Goal: Task Accomplishment & Management: Use online tool/utility

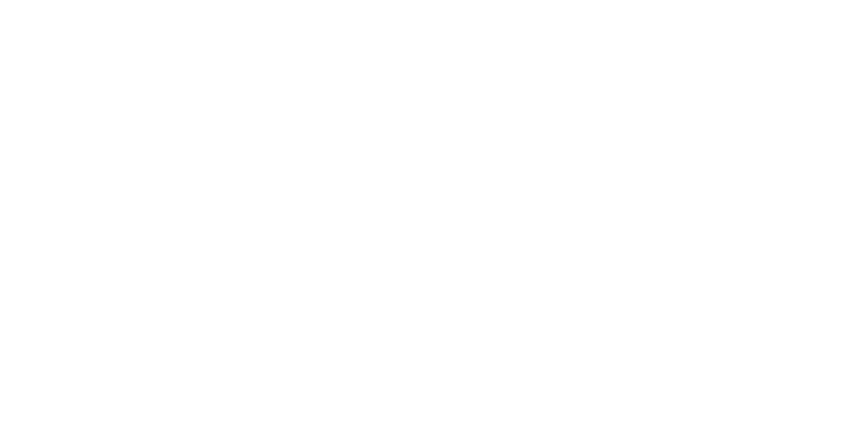
select select "Song"
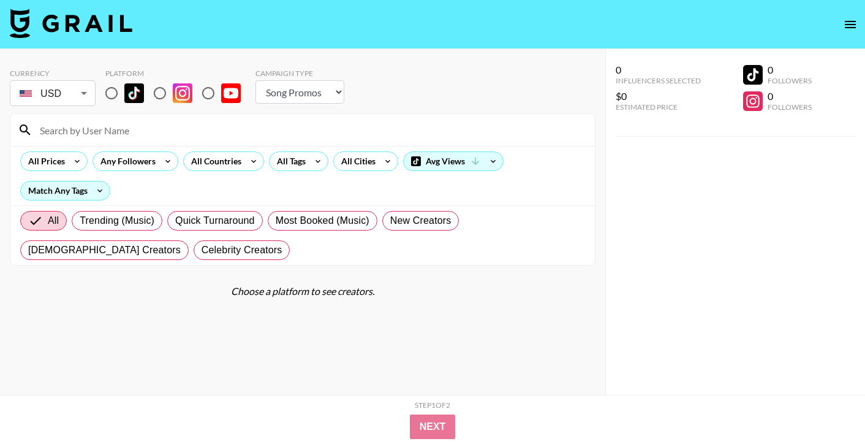
click at [112, 93] on input "radio" at bounding box center [112, 93] width 26 height 26
radio input "true"
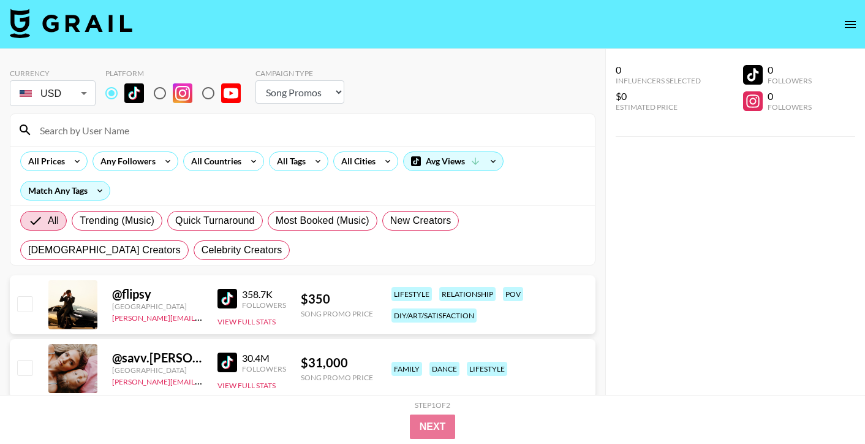
click at [91, 130] on input at bounding box center [309, 130] width 555 height 20
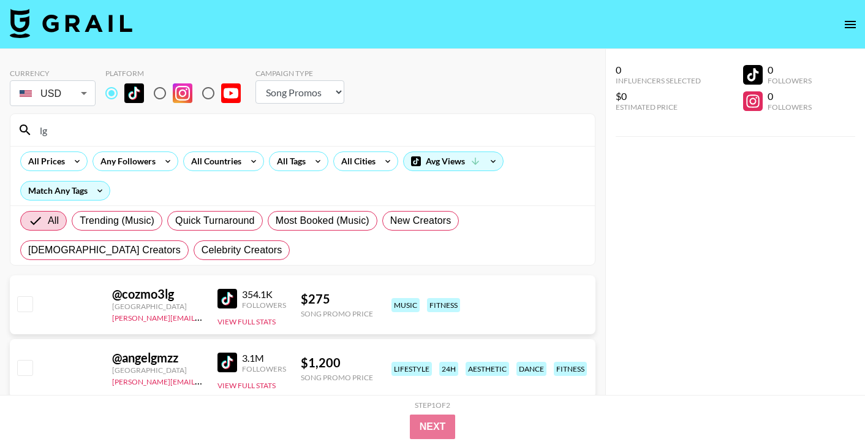
type input "l"
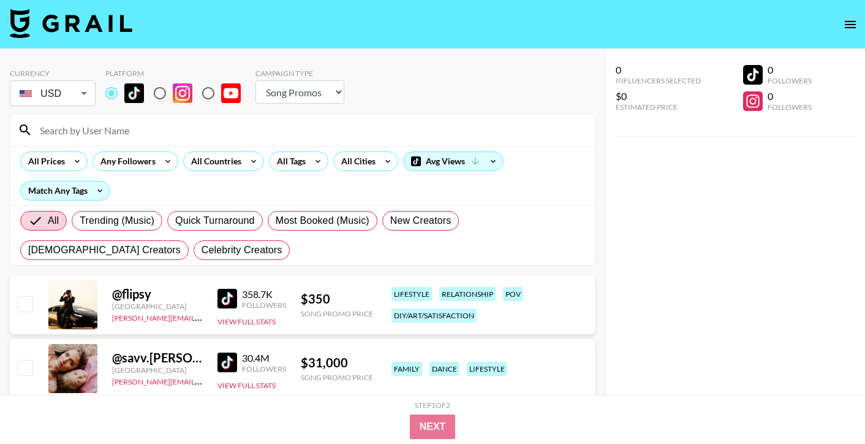
click at [245, 173] on div "All Prices Any Followers All Countries All Tags All Cities Avg Views Match Any …" at bounding box center [302, 175] width 585 height 59
click at [244, 169] on div "All Countries" at bounding box center [223, 161] width 81 height 20
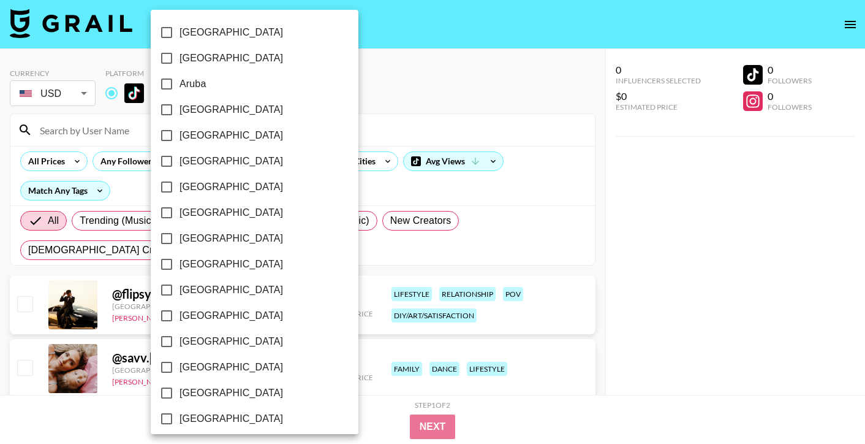
click at [315, 161] on div at bounding box center [432, 222] width 865 height 444
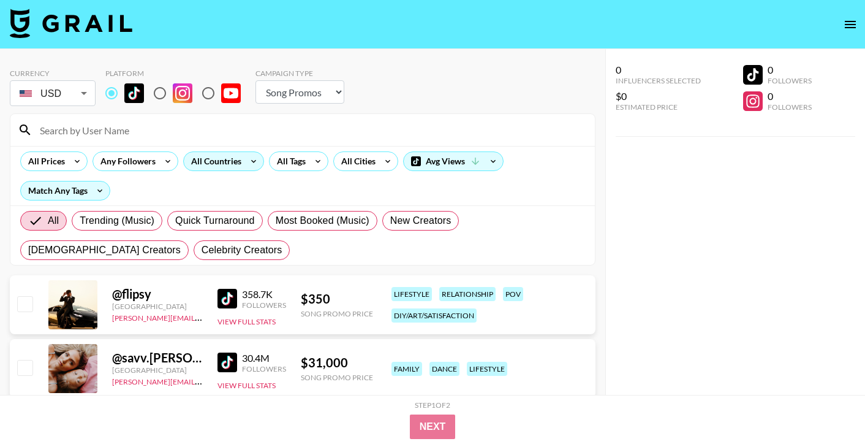
click at [229, 157] on div "All Countries" at bounding box center [214, 161] width 60 height 18
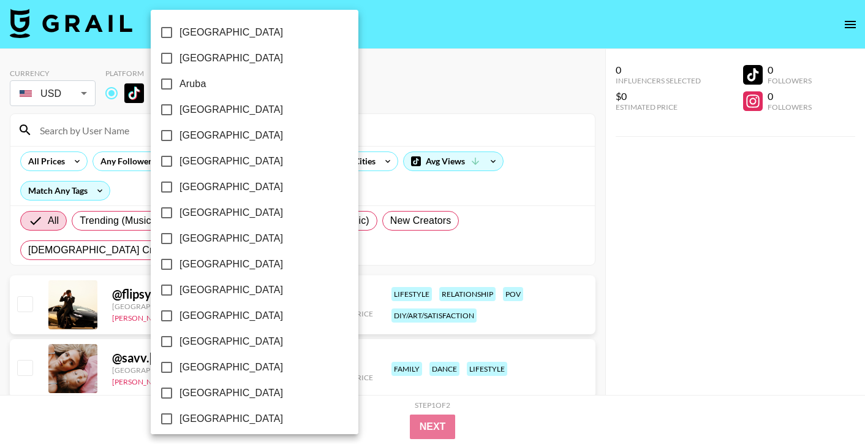
click at [218, 113] on span "[GEOGRAPHIC_DATA]" at bounding box center [232, 109] width 104 height 15
click at [180, 113] on input "[GEOGRAPHIC_DATA]" at bounding box center [167, 110] width 26 height 26
checkbox input "true"
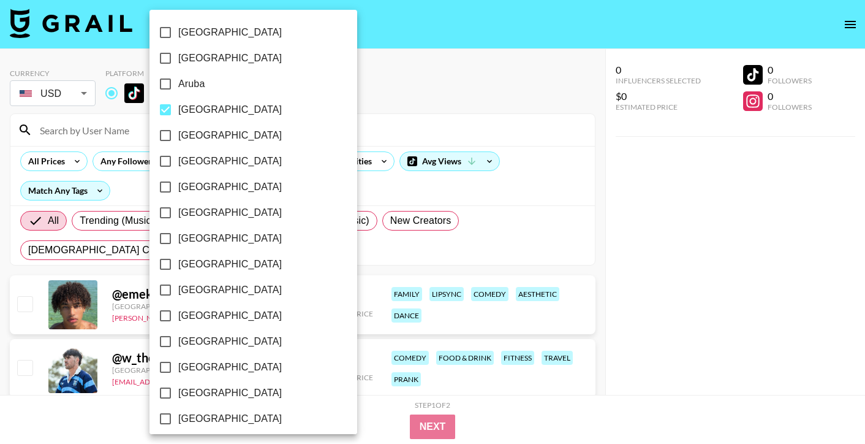
click at [204, 243] on span "[GEOGRAPHIC_DATA]" at bounding box center [230, 238] width 104 height 15
click at [178, 243] on input "[GEOGRAPHIC_DATA]" at bounding box center [166, 239] width 26 height 26
checkbox input "true"
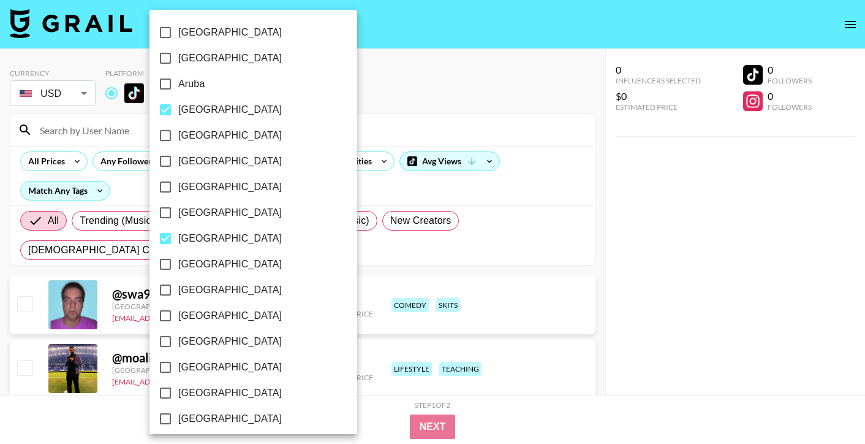
scroll to position [985, 0]
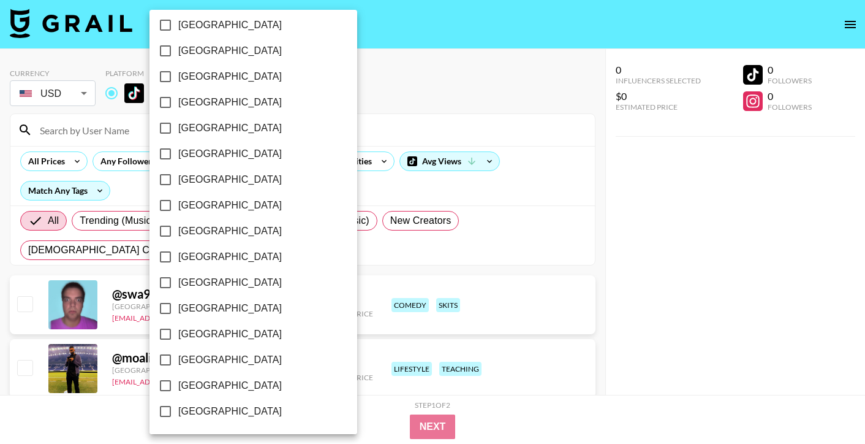
click at [210, 363] on span "[GEOGRAPHIC_DATA]" at bounding box center [230, 359] width 104 height 15
click at [178, 363] on input "[GEOGRAPHIC_DATA]" at bounding box center [166, 360] width 26 height 26
checkbox input "true"
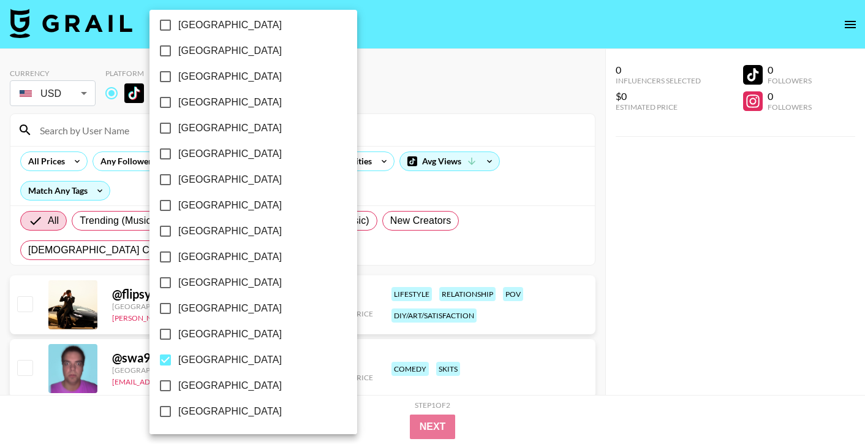
click at [221, 389] on span "[GEOGRAPHIC_DATA]" at bounding box center [230, 385] width 104 height 15
click at [178, 389] on input "[GEOGRAPHIC_DATA]" at bounding box center [166, 386] width 26 height 26
checkbox input "true"
click at [717, 284] on div at bounding box center [432, 222] width 865 height 444
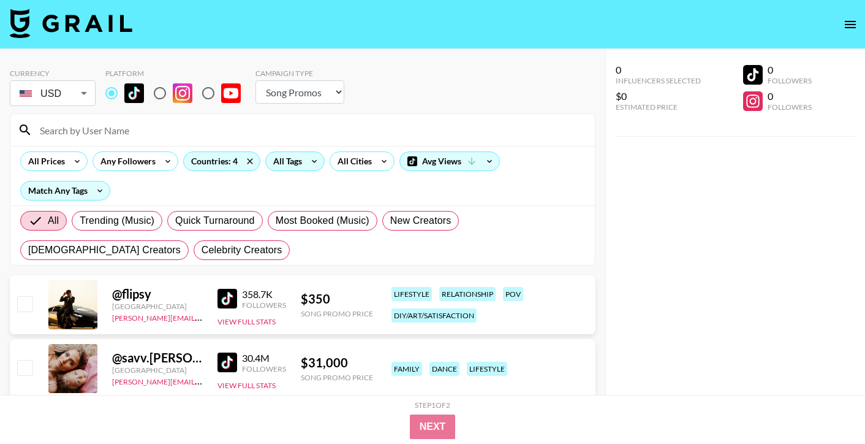
click at [305, 164] on icon at bounding box center [315, 161] width 20 height 18
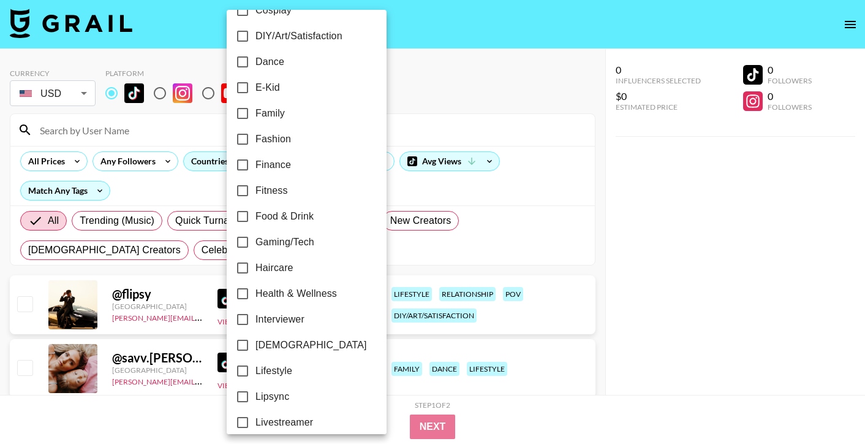
scroll to position [282, 0]
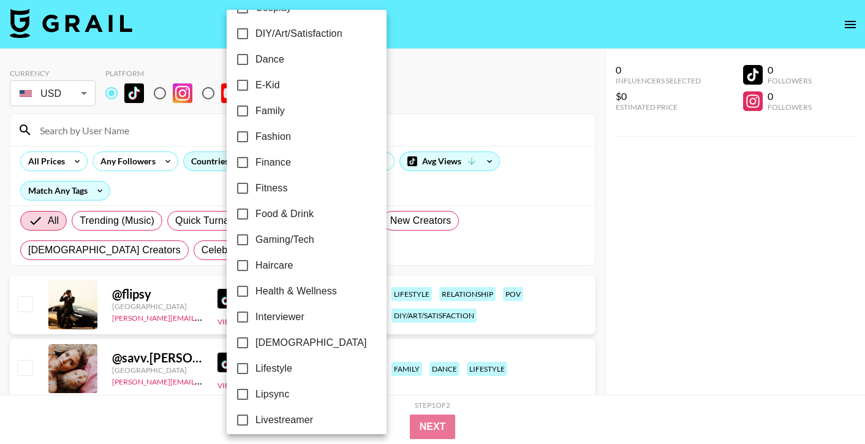
click at [288, 335] on span "[DEMOGRAPHIC_DATA]" at bounding box center [312, 342] width 112 height 15
click at [256, 335] on input "[DEMOGRAPHIC_DATA]" at bounding box center [243, 343] width 26 height 26
checkbox input "true"
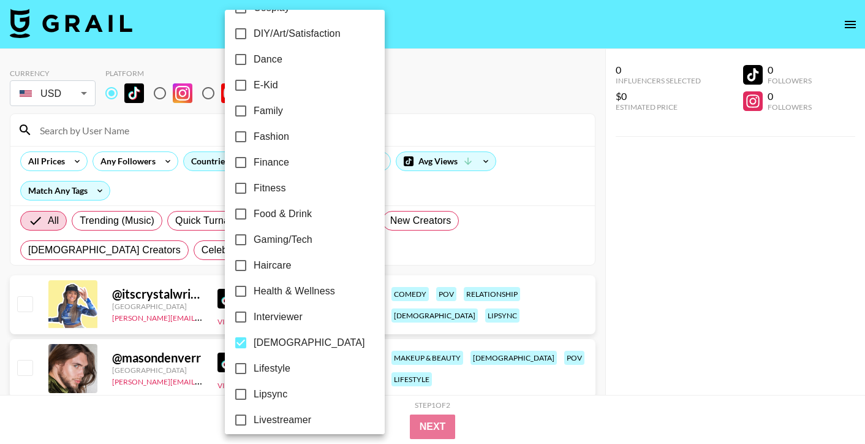
click at [707, 258] on div at bounding box center [432, 222] width 865 height 444
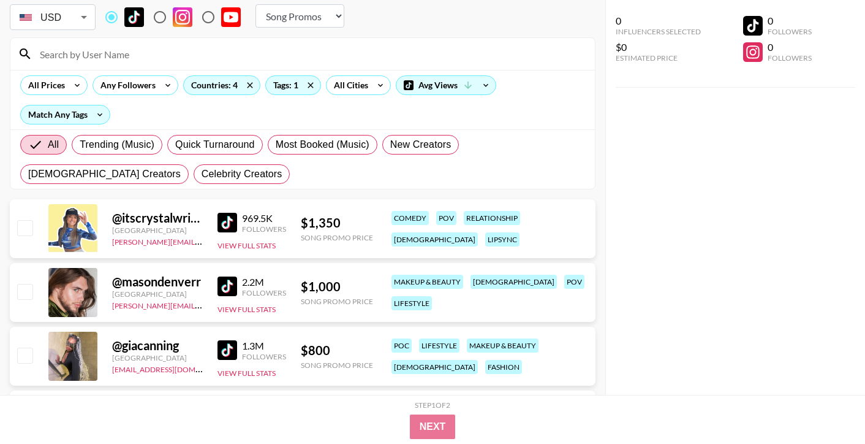
scroll to position [82, 0]
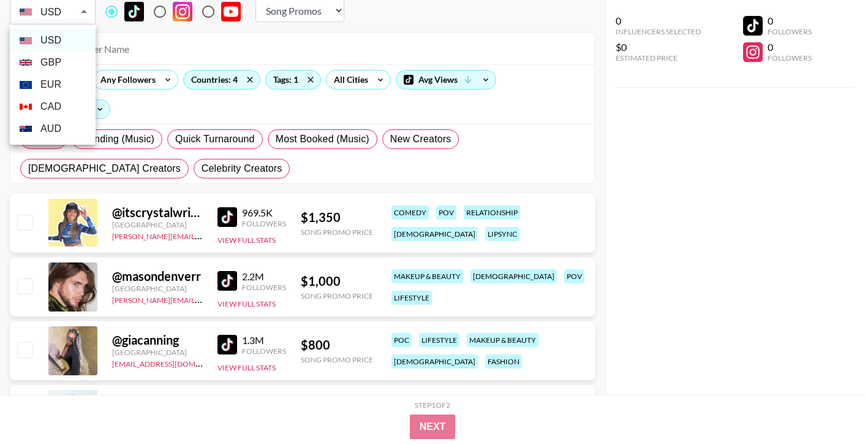
click at [80, 9] on div at bounding box center [432, 222] width 865 height 444
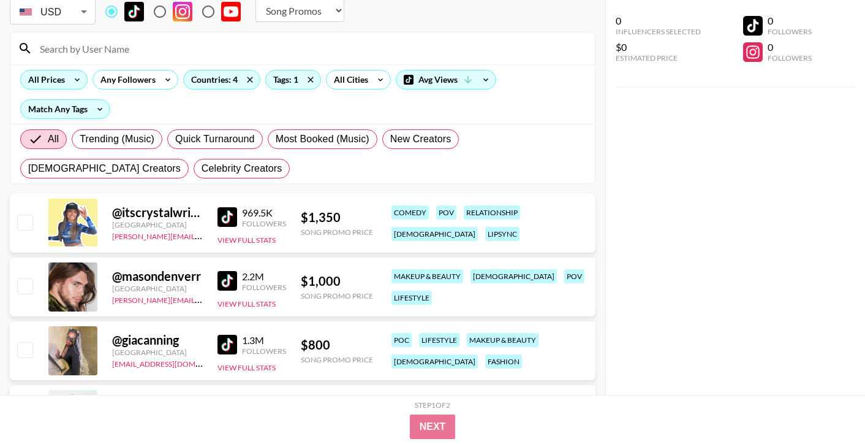
click at [70, 83] on icon at bounding box center [77, 79] width 20 height 18
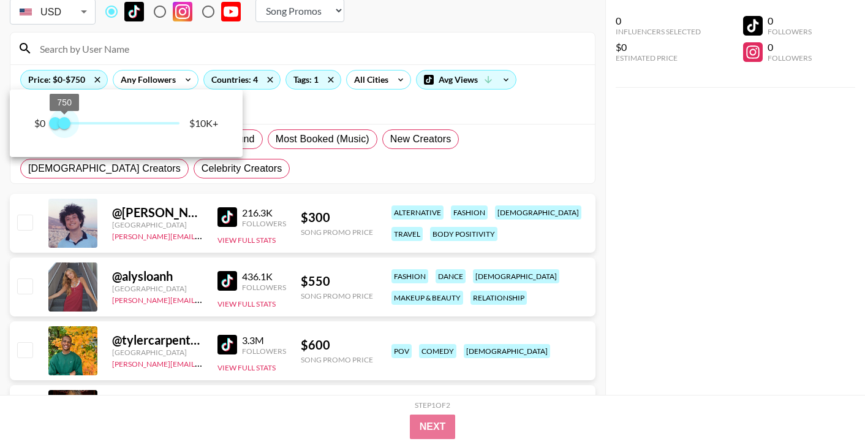
type input "500"
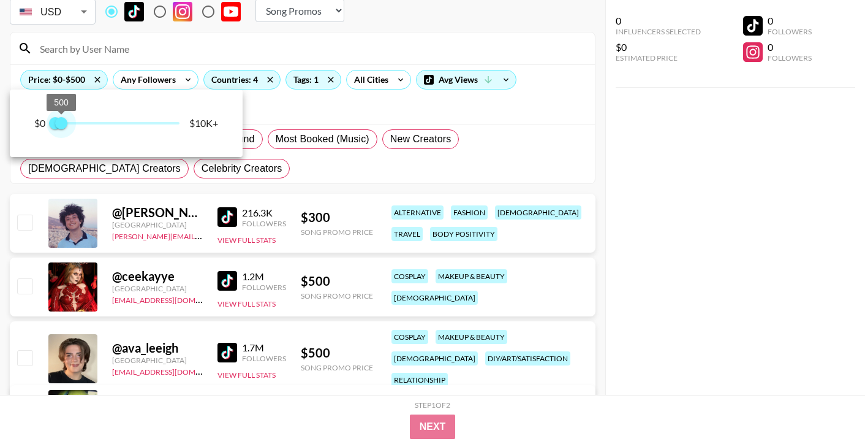
click at [63, 127] on span "500" at bounding box center [61, 123] width 12 height 12
click at [704, 331] on div at bounding box center [432, 222] width 865 height 444
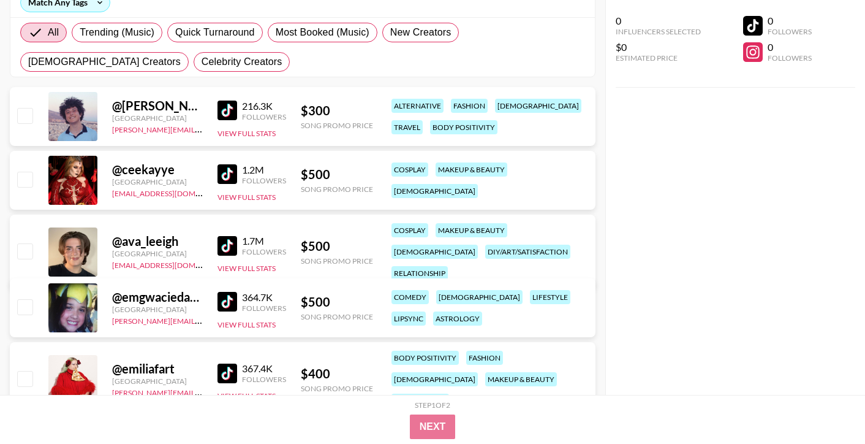
scroll to position [203, 0]
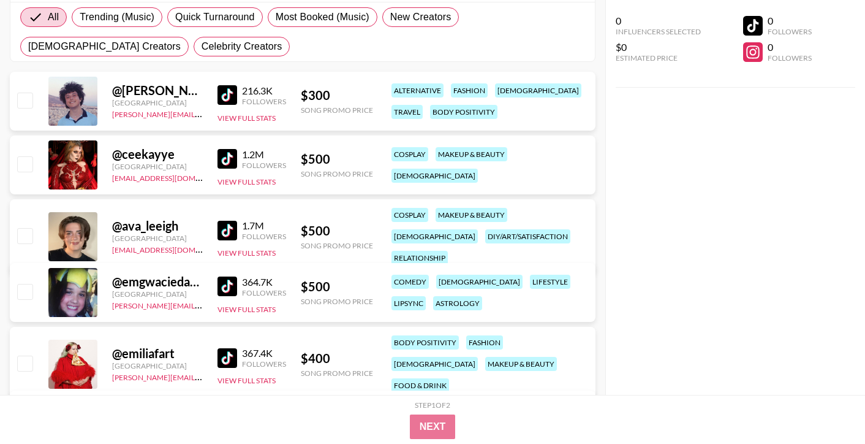
click at [232, 287] on img at bounding box center [228, 286] width 20 height 20
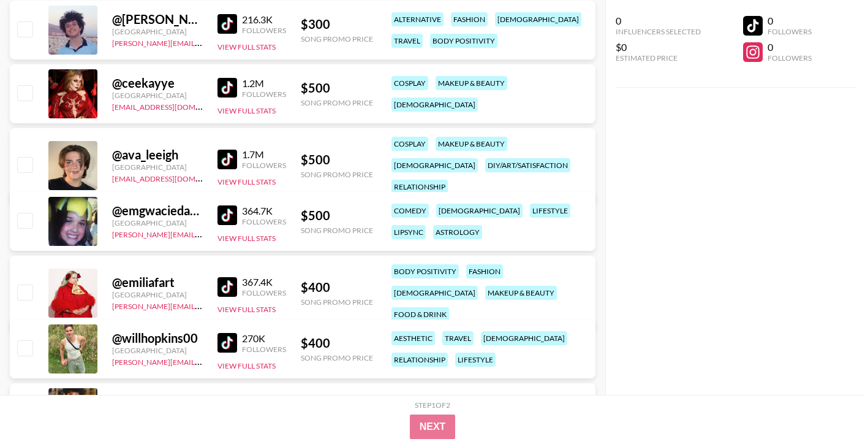
scroll to position [278, 0]
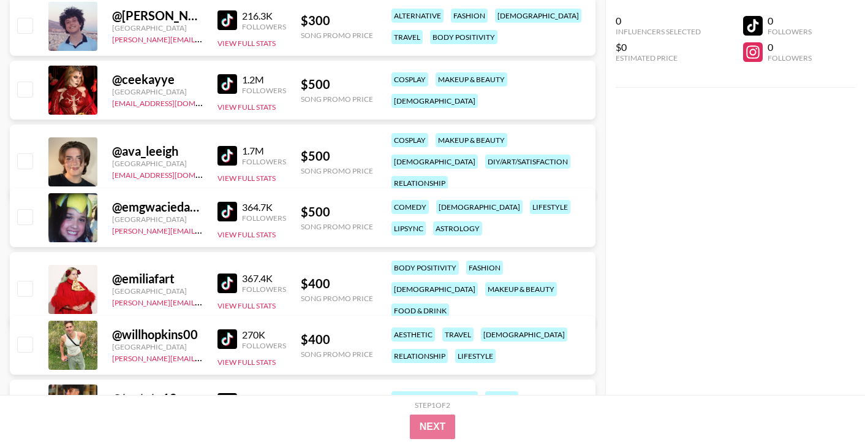
click at [228, 278] on img at bounding box center [228, 283] width 20 height 20
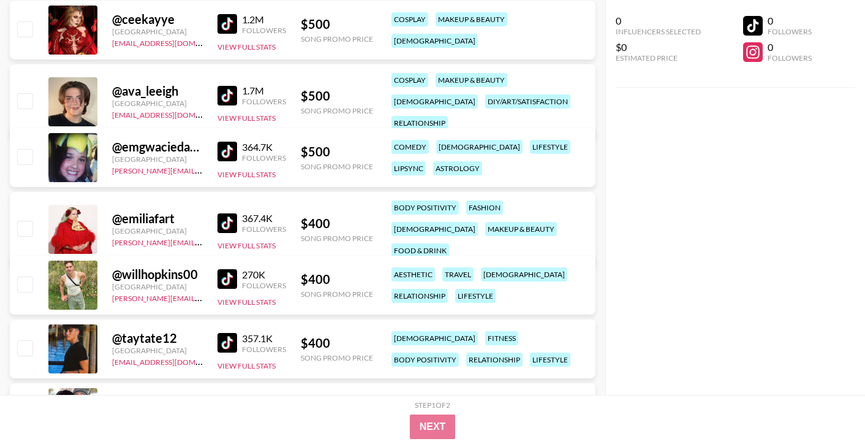
click at [232, 281] on img at bounding box center [228, 279] width 20 height 20
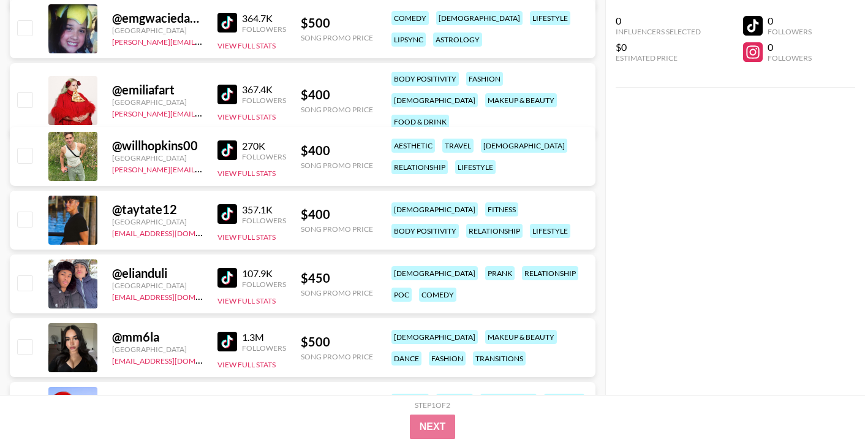
scroll to position [491, 0]
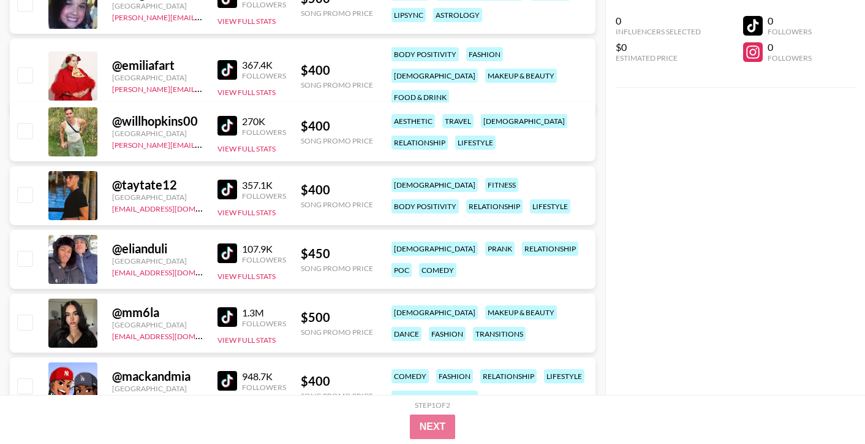
click at [229, 255] on img at bounding box center [228, 253] width 20 height 20
click at [226, 317] on img at bounding box center [228, 317] width 20 height 20
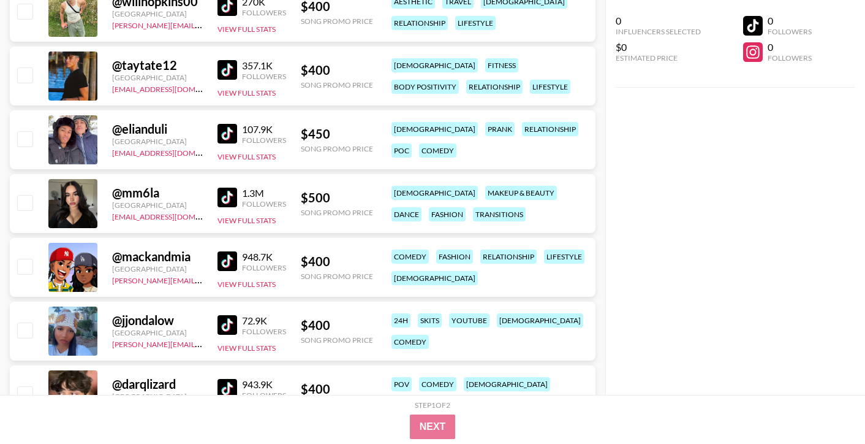
scroll to position [612, 0]
click at [221, 324] on img at bounding box center [228, 324] width 20 height 20
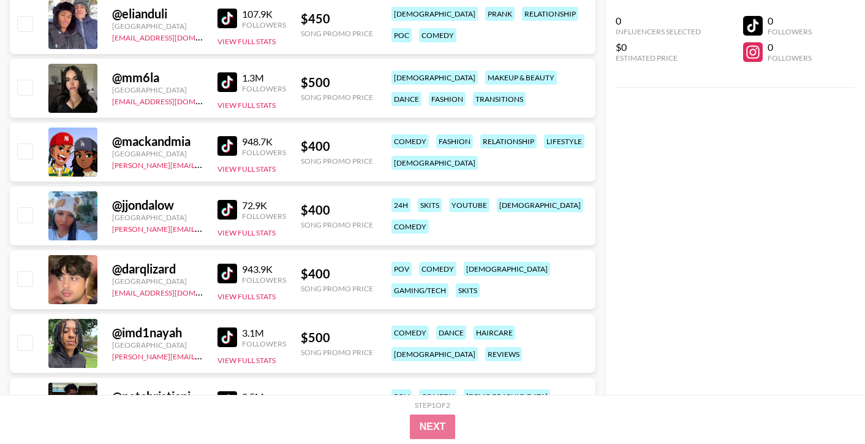
scroll to position [727, 0]
click at [223, 271] on img at bounding box center [228, 273] width 20 height 20
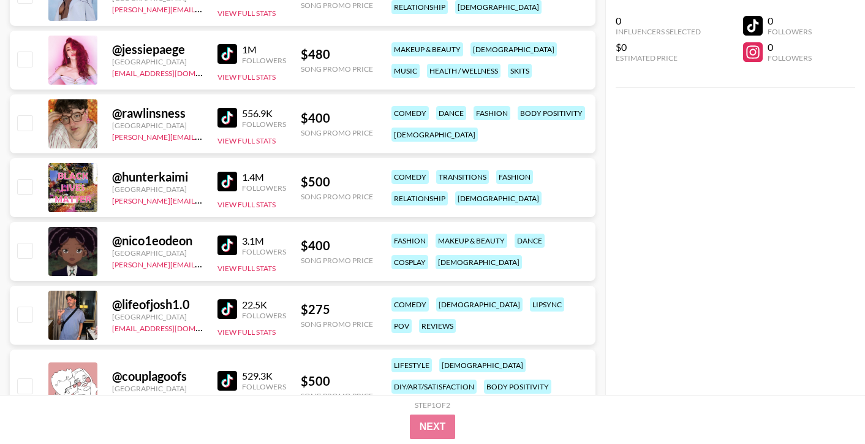
scroll to position [1391, 0]
click at [235, 307] on img at bounding box center [228, 310] width 20 height 20
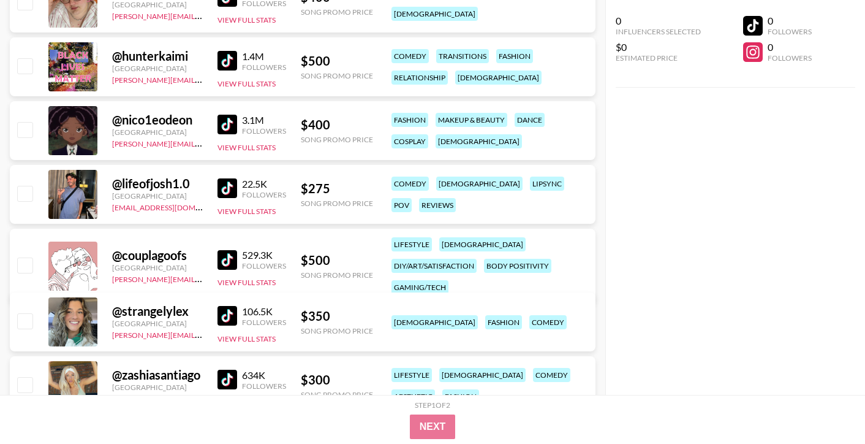
scroll to position [1514, 0]
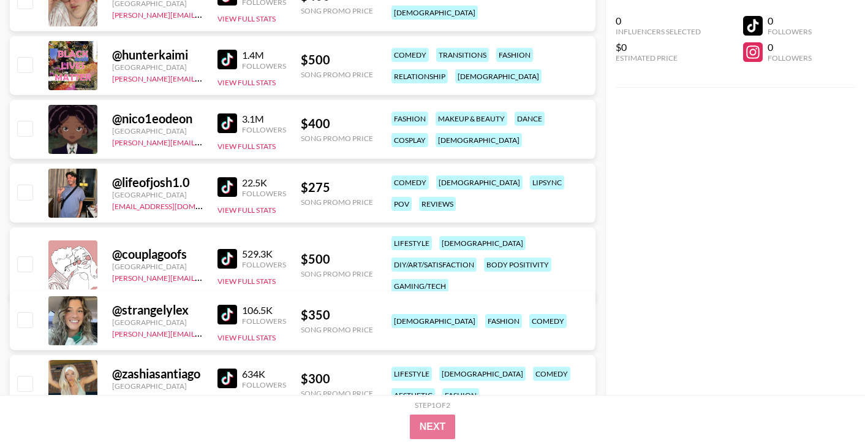
click at [229, 316] on img at bounding box center [228, 315] width 20 height 20
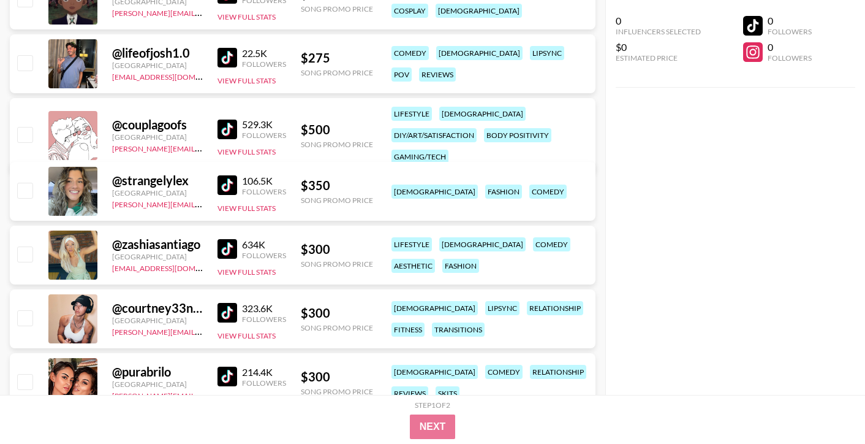
scroll to position [1679, 0]
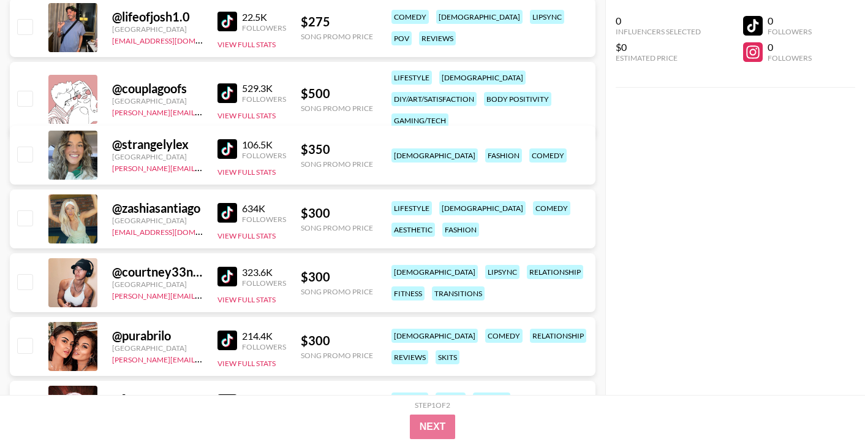
click at [223, 216] on img at bounding box center [228, 213] width 20 height 20
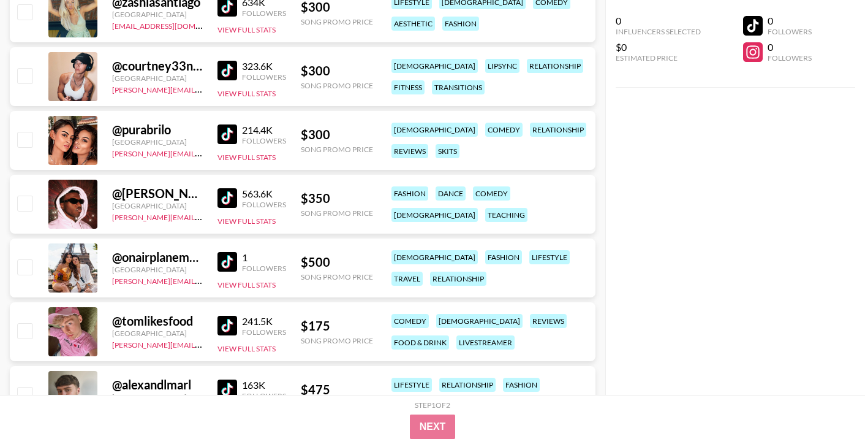
scroll to position [1886, 0]
click at [240, 196] on link at bounding box center [230, 198] width 25 height 20
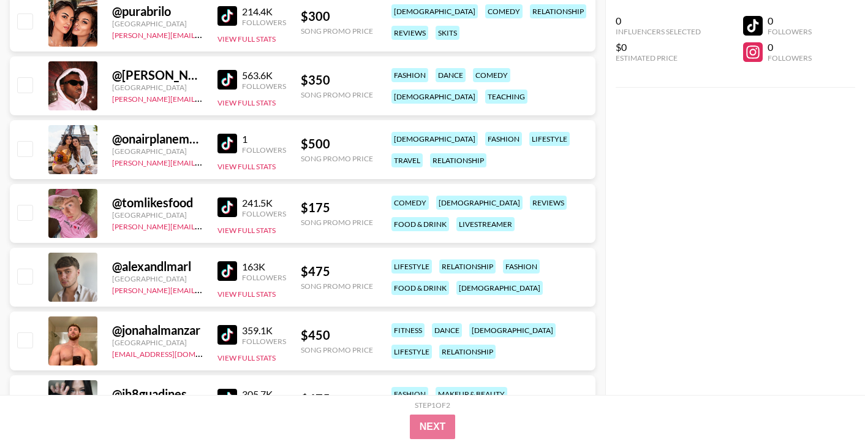
scroll to position [2006, 0]
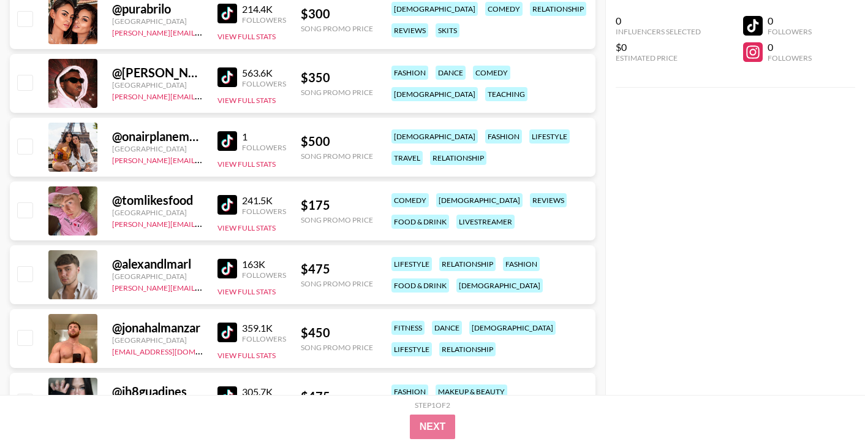
click at [230, 208] on img at bounding box center [228, 205] width 20 height 20
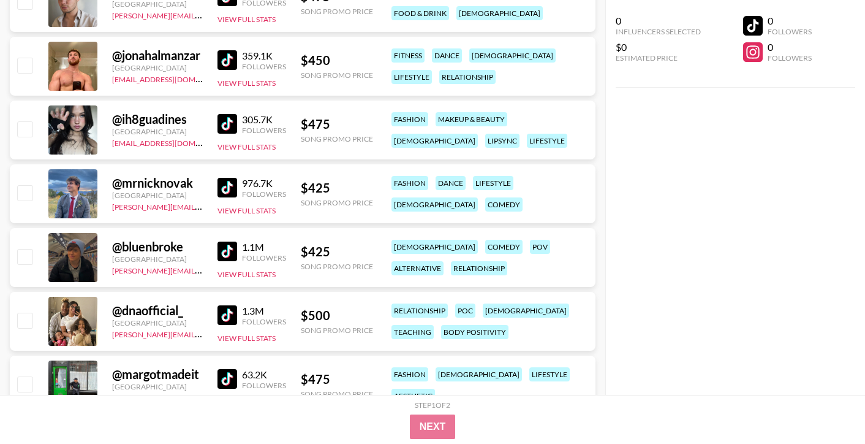
scroll to position [2280, 0]
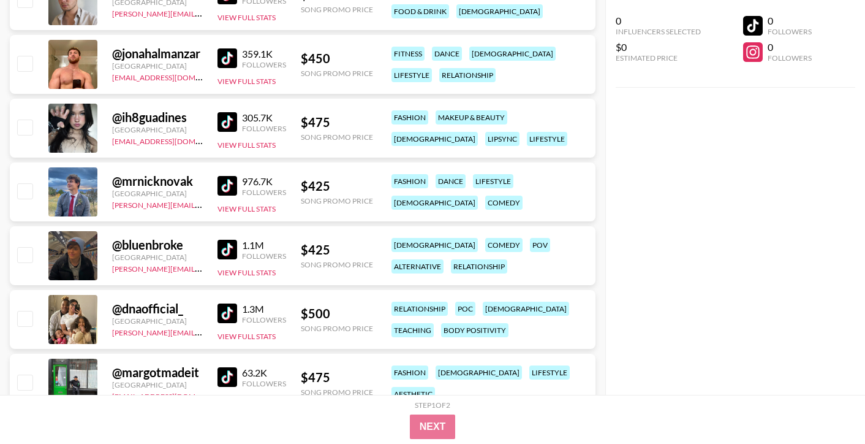
click at [227, 178] on img at bounding box center [228, 186] width 20 height 20
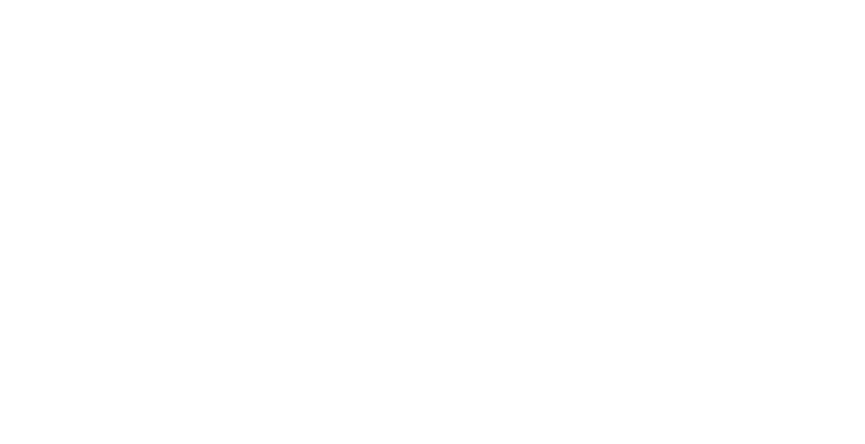
select select "Song"
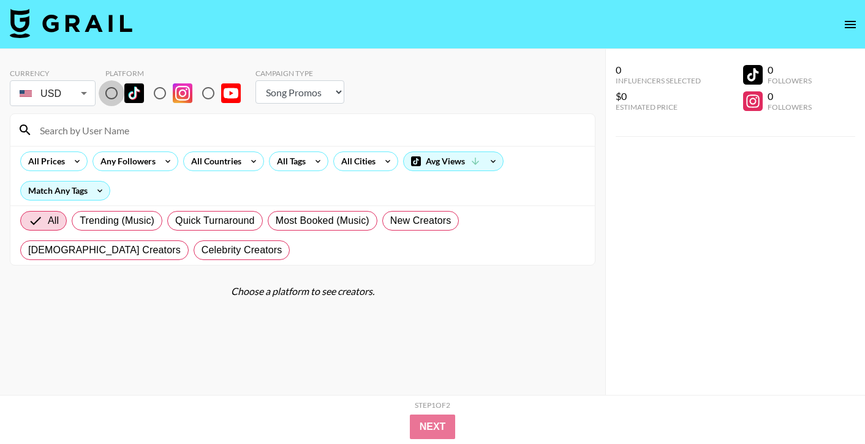
click at [114, 97] on input "radio" at bounding box center [112, 93] width 26 height 26
radio input "true"
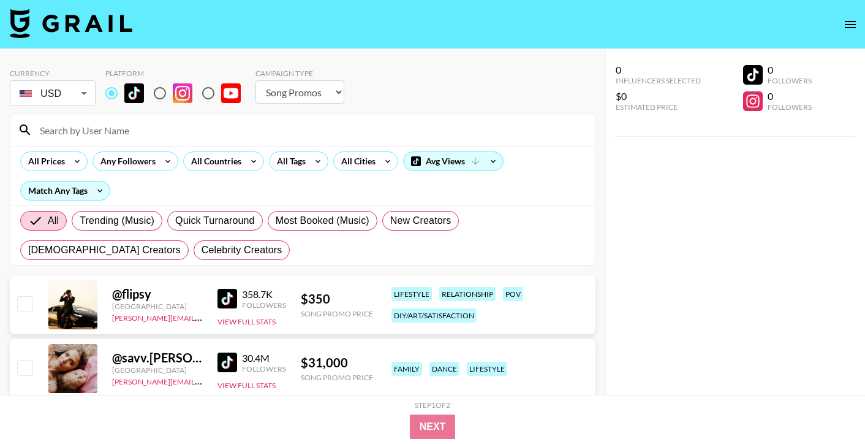
click at [114, 121] on input at bounding box center [309, 130] width 555 height 20
paste input "@therealtishh"
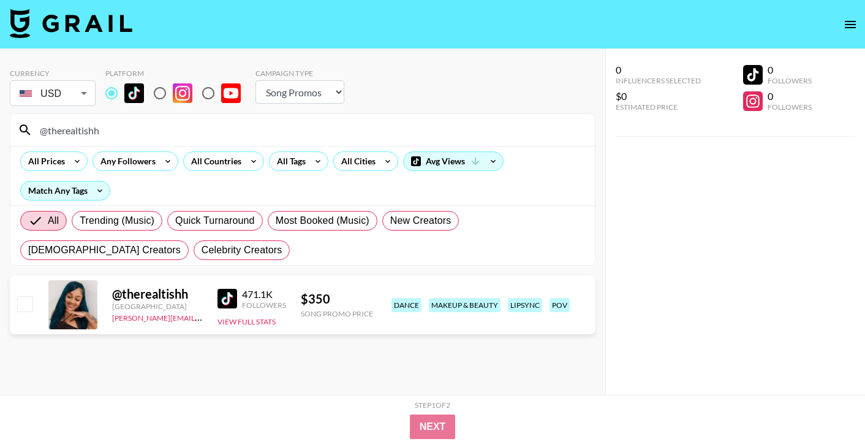
type input "@therealtishh"
